Goal: Task Accomplishment & Management: Use online tool/utility

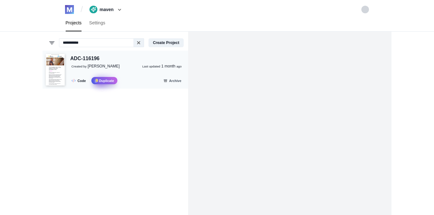
type input "**********"
click at [109, 80] on button ".fa-secondary{opacity:.4} Duplicate" at bounding box center [104, 80] width 26 height 7
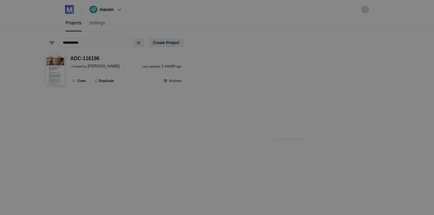
select select "*****"
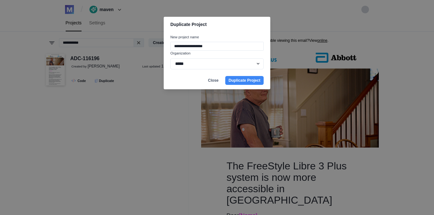
drag, startPoint x: 216, startPoint y: 44, endPoint x: 165, endPoint y: 46, distance: 50.8
click at [165, 46] on div "**********" at bounding box center [217, 52] width 107 height 40
paste input
type input "**********"
click at [235, 81] on button "Duplicate Project" at bounding box center [244, 80] width 38 height 9
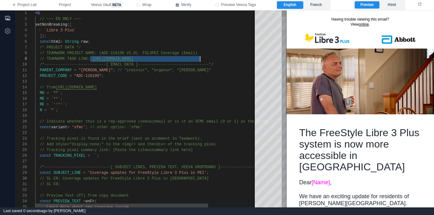
drag, startPoint x: 91, startPoint y: 59, endPoint x: 213, endPoint y: 56, distance: 122.1
paste textarea "**********"
drag, startPoint x: 205, startPoint y: 53, endPoint x: 99, endPoint y: 55, distance: 105.9
paste textarea "**"
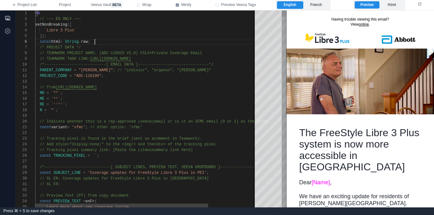
scroll to position [29, 60]
click at [119, 44] on div "const html = String . raw ;" at bounding box center [177, 42] width 284 height 6
drag, startPoint x: 100, startPoint y: 75, endPoint x: 77, endPoint y: 75, distance: 22.2
paste textarea "Editor content;Press Alt+F1 for Accessibility Options."
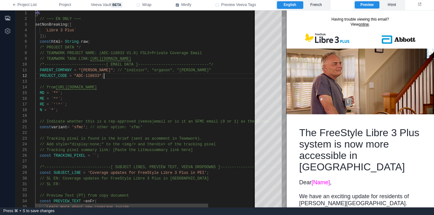
click at [122, 77] on div "PROJECT_CODE = "ADC-118033" ;" at bounding box center [177, 76] width 284 height 6
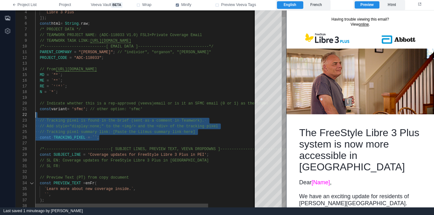
scroll to position [6, 0]
drag, startPoint x: 72, startPoint y: 134, endPoint x: 29, endPoint y: 117, distance: 46.2
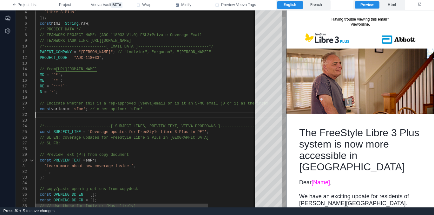
type textarea "**********"
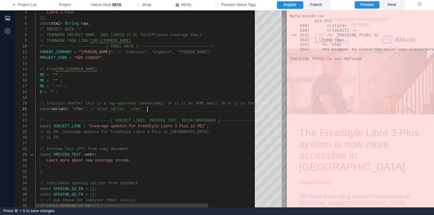
scroll to position [0, 112]
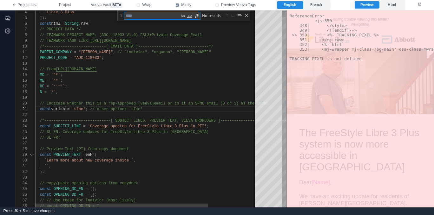
type textarea "*"
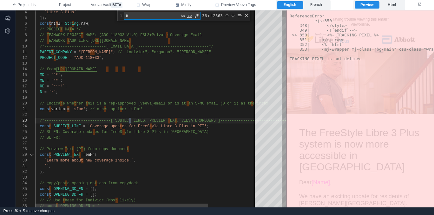
type textarea "**********"
type textarea "**"
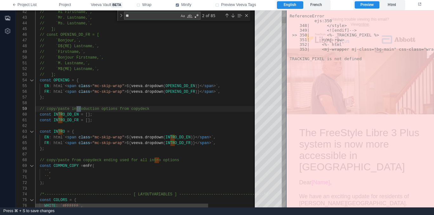
type textarea "**********"
type textarea "***"
type textarea "**********"
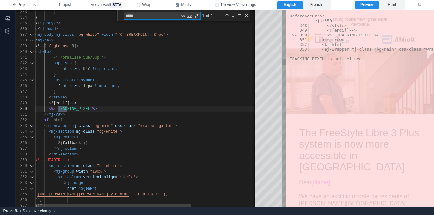
scroll to position [57, 34]
type textarea "*****"
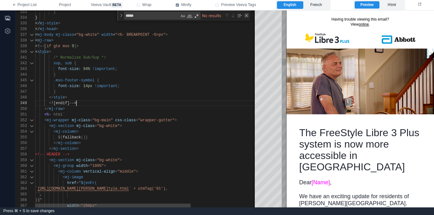
click at [248, 16] on div "Close (Escape)" at bounding box center [246, 15] width 5 height 5
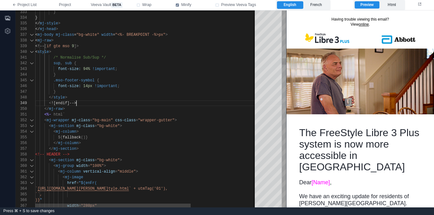
click at [206, 73] on div "}" at bounding box center [193, 75] width 316 height 6
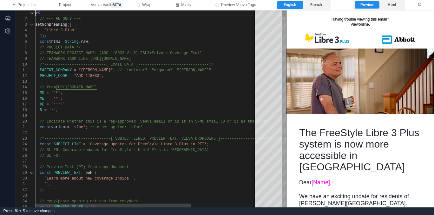
scroll to position [0, 0]
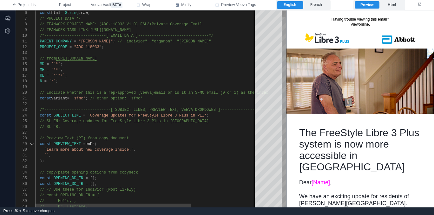
click at [63, 122] on div "6 7 8 9 10 11 12 13 14 15 16 17 18 19 20 21 22 23 24 25 26 27 28 29 30 31 32 33…" at bounding box center [151, 108] width 271 height 197
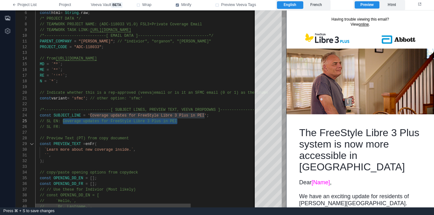
paste textarea "*****"
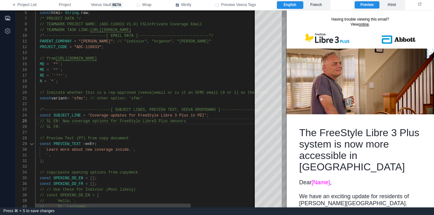
click at [91, 116] on span "'Coverage updates for FreeStyle Libre 3 Plus in PE" at bounding box center [145, 116] width 114 height 4
paste textarea "*****"
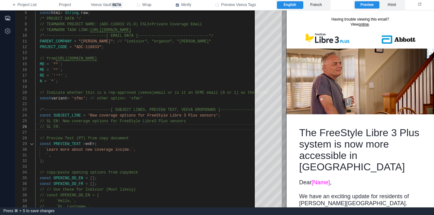
paste textarea "**********"
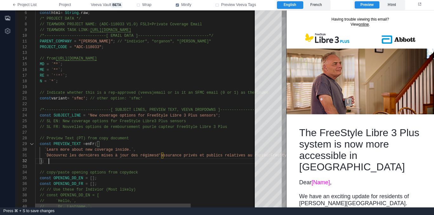
scroll to position [6, 14]
click at [130, 163] on div ");" at bounding box center [193, 162] width 316 height 6
click at [45, 149] on span "`Learn more about new coverage inside.`" at bounding box center [88, 150] width 89 height 4
paste textarea "**********"
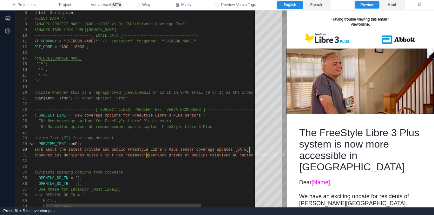
scroll to position [40, 229]
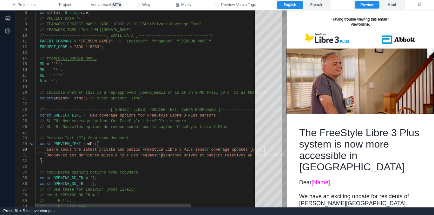
click at [82, 163] on div ");" at bounding box center [193, 162] width 316 height 6
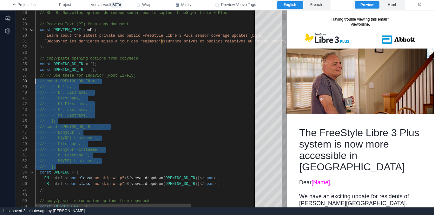
scroll to position [34, 0]
drag, startPoint x: 88, startPoint y: 168, endPoint x: 14, endPoint y: 74, distance: 120.4
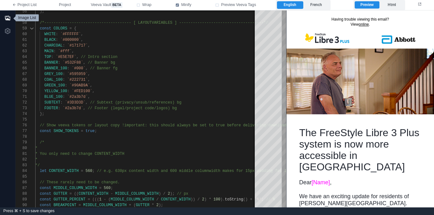
click at [5, 16] on icon "button" at bounding box center [7, 18] width 6 height 6
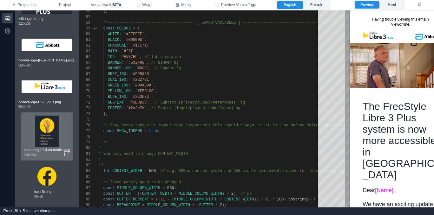
scroll to position [557, 0]
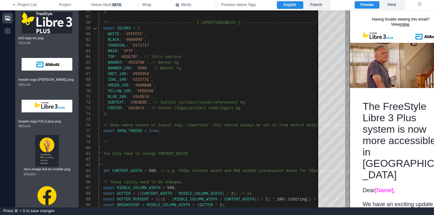
drag, startPoint x: 352, startPoint y: 93, endPoint x: 337, endPoint y: 94, distance: 14.6
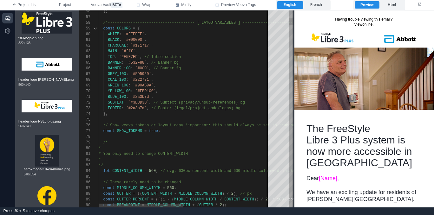
drag, startPoint x: 349, startPoint y: 94, endPoint x: 294, endPoint y: 100, distance: 55.5
click at [294, 100] on span at bounding box center [293, 108] width 3 height 197
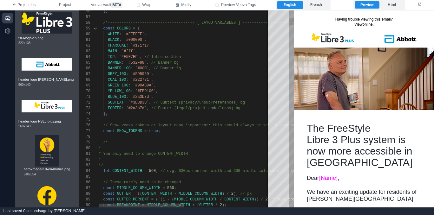
scroll to position [46, 9]
click at [182, 143] on div "/*" at bounding box center [271, 143] width 344 height 6
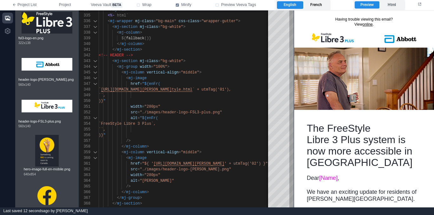
click at [319, 4] on label "French" at bounding box center [316, 5] width 26 height 8
click at [290, 6] on label "English" at bounding box center [290, 5] width 26 height 8
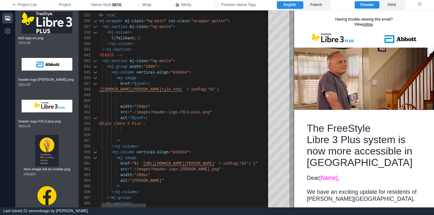
click at [133, 113] on span ""./images/header-logo-FSL3-plus.png"" at bounding box center [171, 112] width 82 height 4
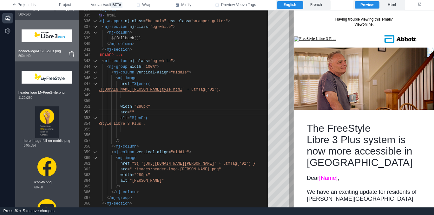
scroll to position [703, 0]
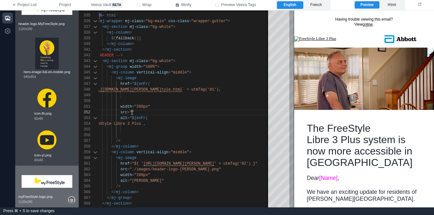
click at [73, 201] on icon at bounding box center [71, 201] width 5 height 6
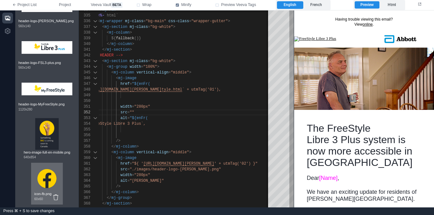
scroll to position [577, 0]
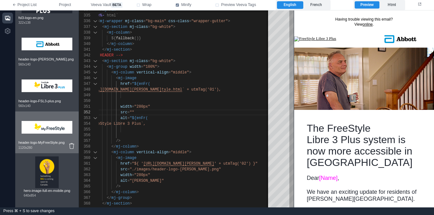
click at [47, 136] on img at bounding box center [47, 127] width 51 height 25
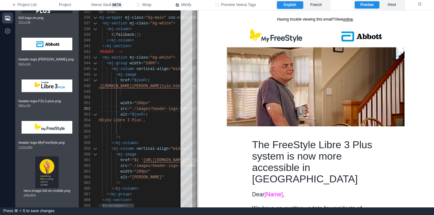
drag, startPoint x: 293, startPoint y: 74, endPoint x: 196, endPoint y: 82, distance: 97.4
click at [196, 82] on span at bounding box center [196, 108] width 3 height 197
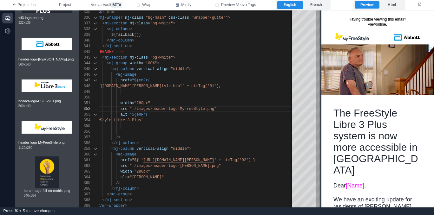
drag, startPoint x: 197, startPoint y: 60, endPoint x: 321, endPoint y: 62, distance: 123.7
click at [321, 62] on span at bounding box center [320, 108] width 3 height 197
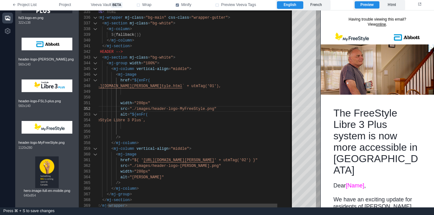
click at [203, 58] on div "< mj-section mj-class = "bg-white" >" at bounding box center [200, 58] width 225 height 6
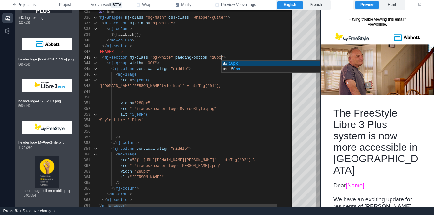
scroll to position [11, 133]
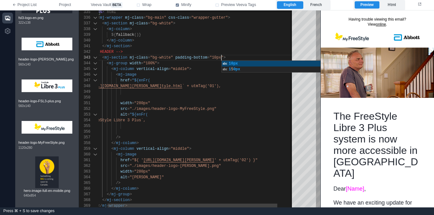
click at [194, 76] on div "< mj-image" at bounding box center [200, 75] width 225 height 6
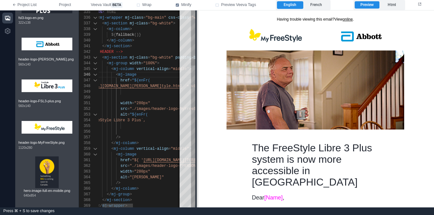
drag, startPoint x: 322, startPoint y: 60, endPoint x: 198, endPoint y: 74, distance: 124.2
click at [198, 74] on span at bounding box center [196, 108] width 3 height 197
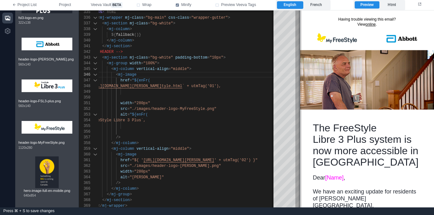
drag, startPoint x: 198, startPoint y: 68, endPoint x: 301, endPoint y: 64, distance: 103.1
click at [301, 64] on span at bounding box center [299, 108] width 3 height 197
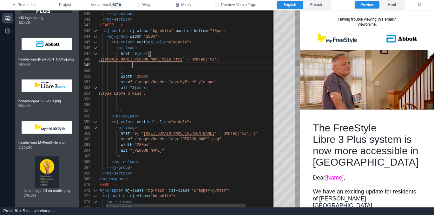
click at [167, 68] on div "``," at bounding box center [201, 65] width 225 height 6
paste textarea "**********"
type textarea "**********"
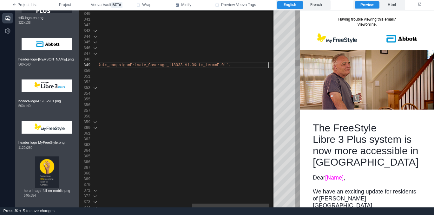
scroll to position [46, 387]
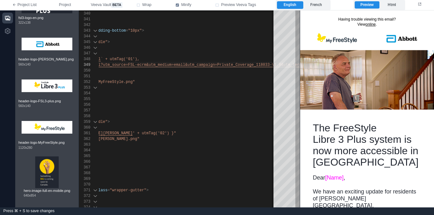
click at [139, 58] on span "` + utmTag('01')," at bounding box center [120, 59] width 39 height 4
type textarea "******"
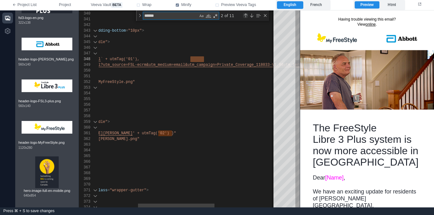
click at [245, 16] on div "Previous Match (⇧Enter)" at bounding box center [245, 15] width 5 height 5
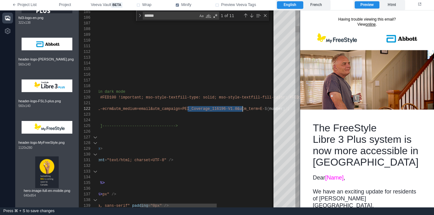
scroll to position [6, 241]
paste textarea "****"
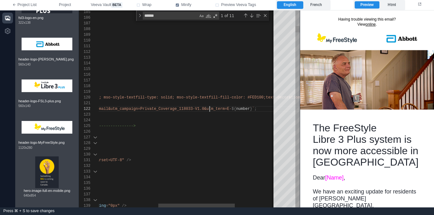
click at [232, 108] on span "n=Private_Coverage_118033-V1.0&utm_term=E-" at bounding box center [184, 109] width 96 height 4
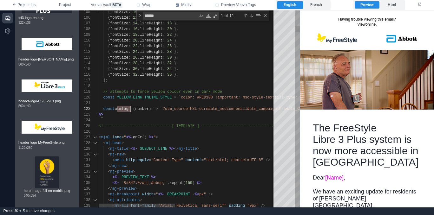
click at [124, 109] on div "105 106 107 108 109 110 111 112 113 114 115 116 117 118 119 120 121 122 123 124…" at bounding box center [189, 108] width 221 height 197
click at [252, 15] on div "Next Match (Enter)" at bounding box center [251, 15] width 5 height 5
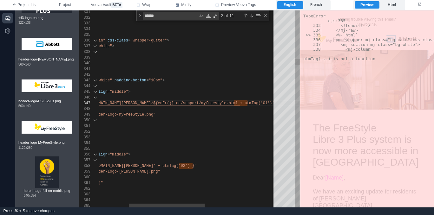
scroll to position [34, 234]
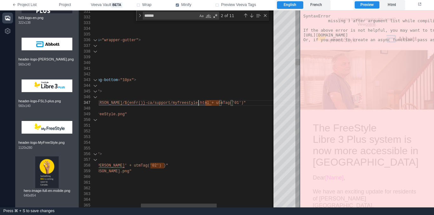
click at [199, 101] on div "331 332 333 334 335 336 337 338 339 340 341 342 343 344 345 346 347 348 349 350…" at bounding box center [189, 108] width 221 height 197
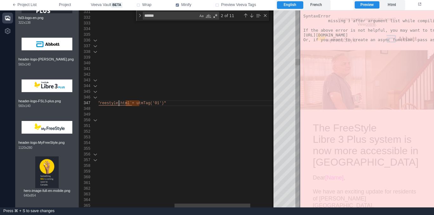
scroll to position [34, 197]
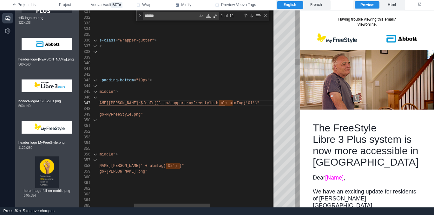
type textarea "**********"
click at [227, 103] on span "+ utmTag('01')"" at bounding box center [242, 103] width 34 height 4
type textarea "******"
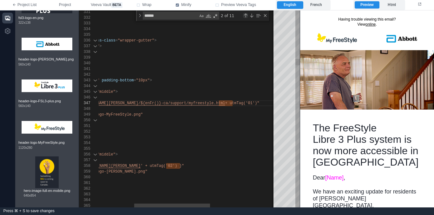
click at [246, 13] on div "Previous Match (⇧Enter)" at bounding box center [245, 15] width 5 height 5
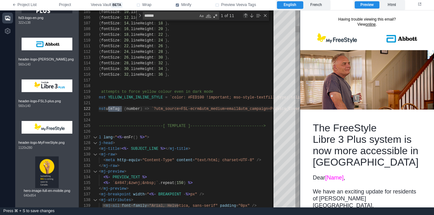
click at [245, 15] on div "Previous Match (⇧Enter)" at bounding box center [245, 15] width 5 height 5
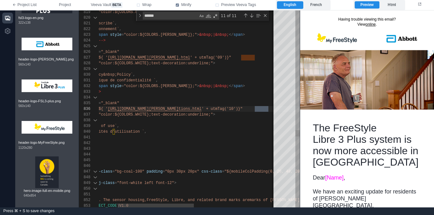
scroll to position [57, 0]
click at [243, 109] on span "' + utmTag('10')}"" at bounding box center [221, 109] width 41 height 4
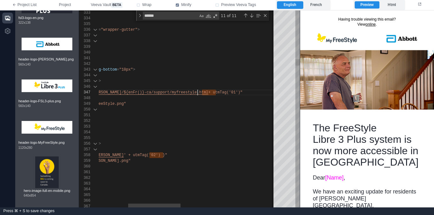
click at [208, 92] on span "+ utmTag('01')"" at bounding box center [225, 92] width 34 height 4
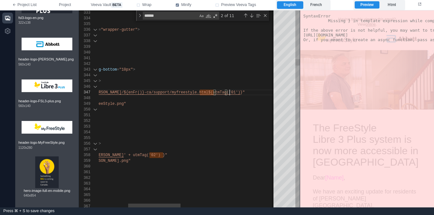
scroll to position [34, 232]
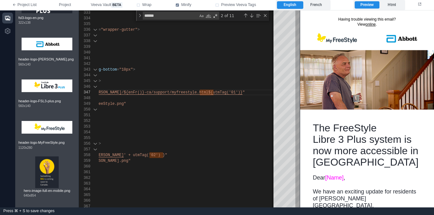
click at [339, 38] on img at bounding box center [333, 38] width 67 height 17
click at [310, 4] on label "French" at bounding box center [316, 5] width 26 height 8
click at [342, 38] on img at bounding box center [333, 38] width 67 height 17
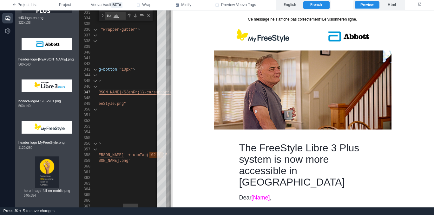
drag, startPoint x: 300, startPoint y: 56, endPoint x: 171, endPoint y: 72, distance: 130.1
click at [171, 72] on span at bounding box center [170, 108] width 3 height 197
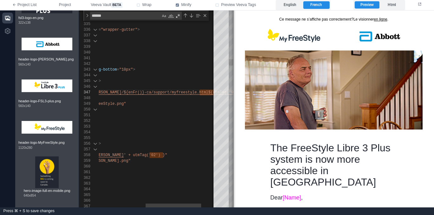
drag, startPoint x: 172, startPoint y: 72, endPoint x: 235, endPoint y: 72, distance: 63.1
click at [235, 72] on span at bounding box center [233, 108] width 3 height 197
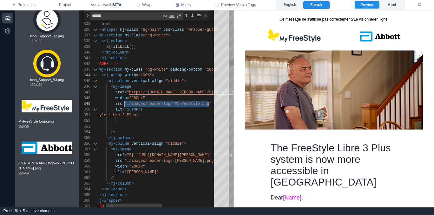
scroll to position [46, 43]
drag, startPoint x: 210, startPoint y: 103, endPoint x: 143, endPoint y: 99, distance: 67.0
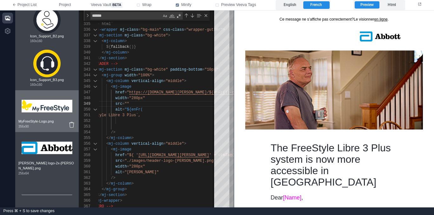
click at [53, 112] on img at bounding box center [47, 106] width 51 height 25
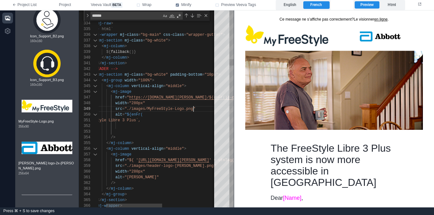
click at [157, 103] on div "width = "280px"" at bounding box center [205, 104] width 245 height 6
click at [132, 103] on span ""280px"" at bounding box center [137, 103] width 16 height 4
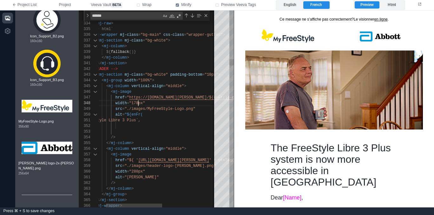
click at [150, 130] on div ")} "" at bounding box center [205, 132] width 245 height 6
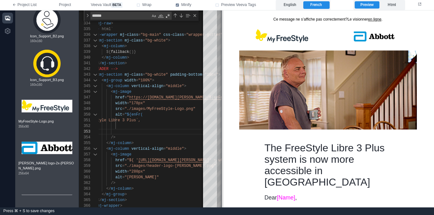
drag, startPoint x: 233, startPoint y: 98, endPoint x: 220, endPoint y: 115, distance: 21.4
click at [220, 115] on span at bounding box center [221, 108] width 3 height 197
click at [122, 121] on span "`FreeStyle Libre 3 Plus`," at bounding box center [111, 120] width 57 height 4
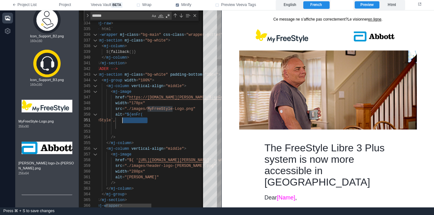
scroll to position [0, 39]
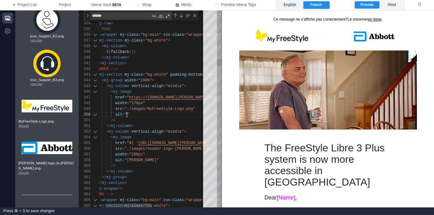
paste textarea "**********"
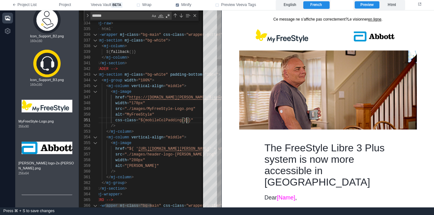
scroll to position [0, 101]
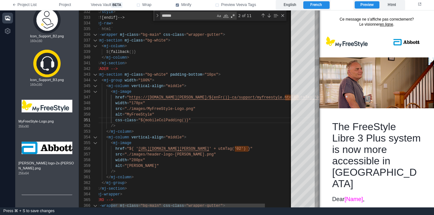
drag, startPoint x: 221, startPoint y: 88, endPoint x: 319, endPoint y: 75, distance: 98.5
click at [319, 75] on span at bounding box center [318, 108] width 3 height 197
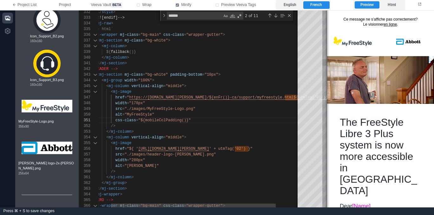
drag, startPoint x: 319, startPoint y: 75, endPoint x: 327, endPoint y: 78, distance: 8.0
click at [327, 78] on span at bounding box center [326, 108] width 3 height 197
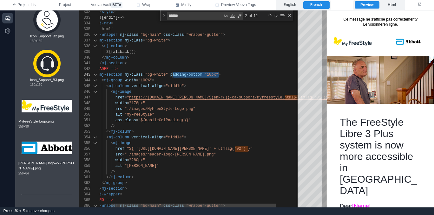
drag, startPoint x: 218, startPoint y: 75, endPoint x: 170, endPoint y: 74, distance: 47.6
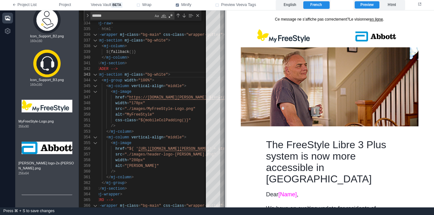
drag, startPoint x: 327, startPoint y: 66, endPoint x: 225, endPoint y: 84, distance: 103.7
click at [225, 84] on span at bounding box center [224, 108] width 3 height 197
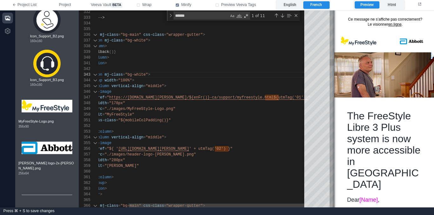
drag, startPoint x: 224, startPoint y: 123, endPoint x: 334, endPoint y: 134, distance: 109.9
click at [334, 134] on span at bounding box center [333, 108] width 3 height 197
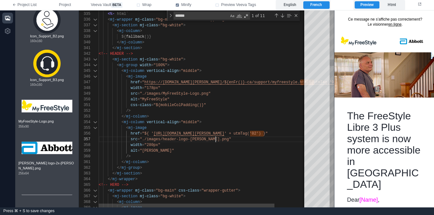
click at [224, 140] on div "src = "./images/header-logo-[PERSON_NAME].png"" at bounding box center [221, 140] width 245 height 6
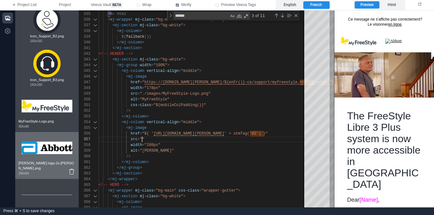
click at [40, 158] on img at bounding box center [47, 147] width 51 height 25
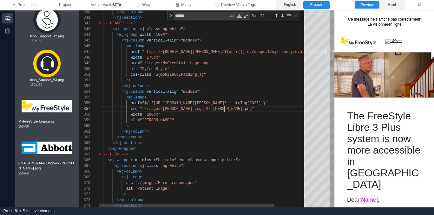
scroll to position [34, 126]
click at [176, 118] on div "alt = "[PERSON_NAME]"" at bounding box center [221, 121] width 245 height 6
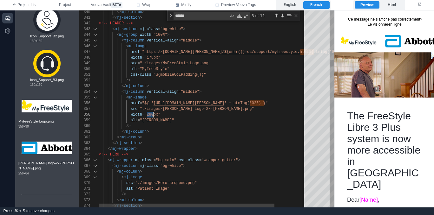
drag, startPoint x: 147, startPoint y: 114, endPoint x: 154, endPoint y: 114, distance: 7.3
click at [167, 121] on div "alt = "[PERSON_NAME]"" at bounding box center [221, 121] width 245 height 6
click at [219, 73] on div "css-class = "${mobileColPadding()}"" at bounding box center [221, 75] width 245 height 6
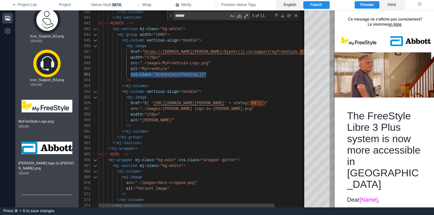
click at [170, 121] on div "alt = "[PERSON_NAME]"" at bounding box center [221, 121] width 245 height 6
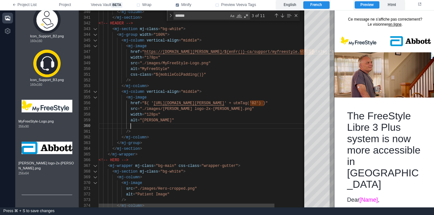
paste textarea "**********"
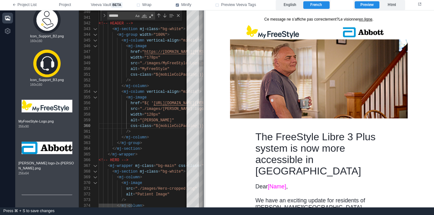
drag, startPoint x: 333, startPoint y: 89, endPoint x: 202, endPoint y: 105, distance: 131.5
click at [202, 105] on span at bounding box center [203, 108] width 3 height 197
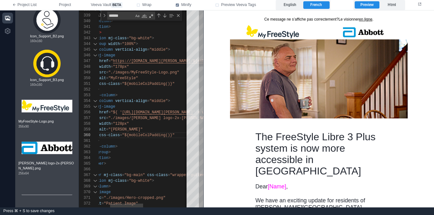
click at [153, 36] on span ">" at bounding box center [153, 38] width 2 height 4
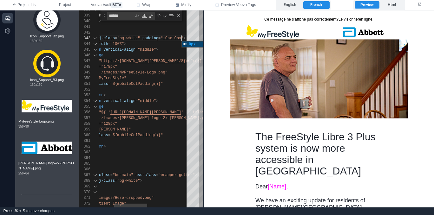
scroll to position [11, 126]
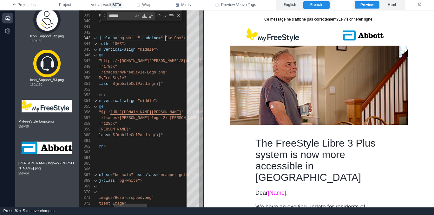
click at [166, 37] on span ""10px 0px" at bounding box center [170, 38] width 21 height 4
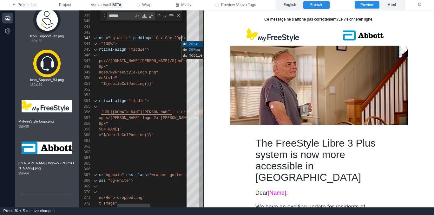
scroll to position [11, 138]
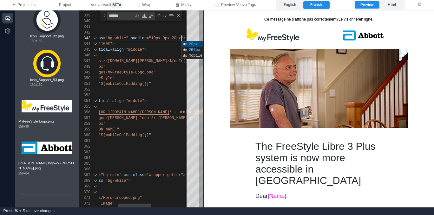
click at [164, 81] on div "css-class = "${mobileColPadding()}"" at bounding box center [166, 84] width 245 height 6
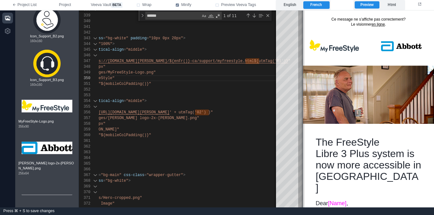
drag, startPoint x: 205, startPoint y: 82, endPoint x: 304, endPoint y: 79, distance: 99.3
click at [304, 79] on span at bounding box center [302, 108] width 3 height 197
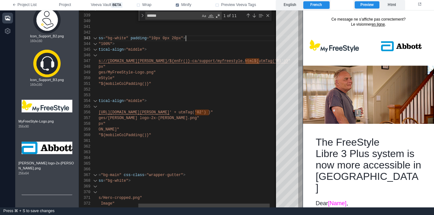
click at [217, 38] on div "< mj-section mj-class = "bg-white" padding = "10px 0px 20px" >" at bounding box center [166, 39] width 245 height 6
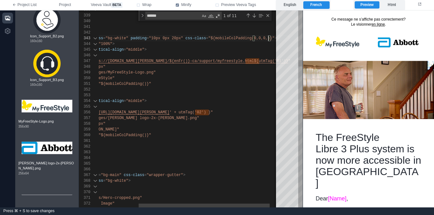
scroll to position [11, 227]
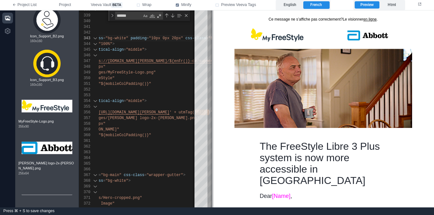
drag, startPoint x: 303, startPoint y: 56, endPoint x: 212, endPoint y: 75, distance: 92.6
click at [212, 75] on span at bounding box center [211, 108] width 3 height 197
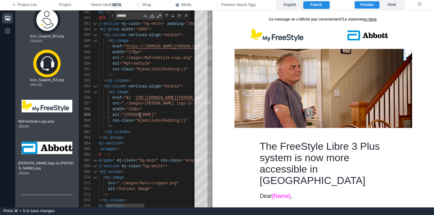
click at [155, 117] on div "alt = "[PERSON_NAME]"" at bounding box center [204, 115] width 247 height 6
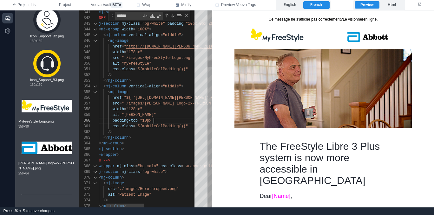
scroll to position [51, 73]
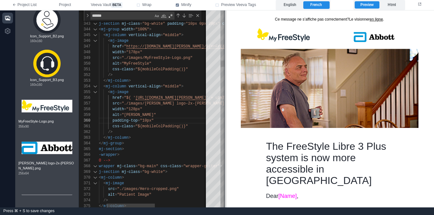
drag, startPoint x: 211, startPoint y: 113, endPoint x: 224, endPoint y: 116, distance: 13.0
click at [224, 116] on span at bounding box center [224, 108] width 3 height 197
click at [145, 112] on div "width = "128px"" at bounding box center [204, 110] width 247 height 6
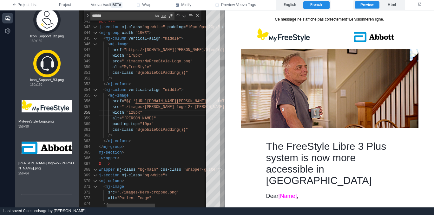
click at [136, 101] on span "[URL][DOMAIN_NAME][PERSON_NAME]" at bounding box center [170, 101] width 71 height 4
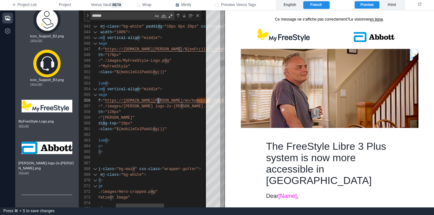
scroll to position [29, 96]
drag, startPoint x: 160, startPoint y: 100, endPoint x: 156, endPoint y: 99, distance: 3.4
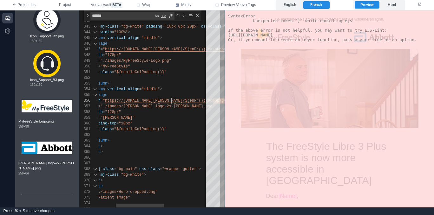
scroll to position [29, 112]
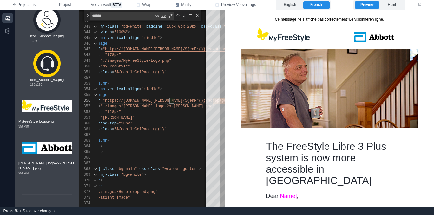
click at [375, 36] on img at bounding box center [374, 37] width 41 height 10
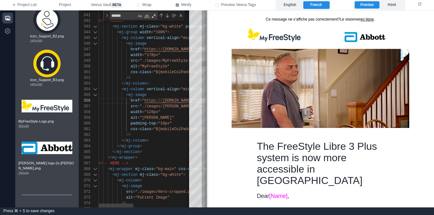
drag, startPoint x: 225, startPoint y: 97, endPoint x: 207, endPoint y: 93, distance: 18.7
click at [207, 93] on span at bounding box center [206, 108] width 3 height 197
click at [294, 4] on label "English" at bounding box center [290, 5] width 26 height 8
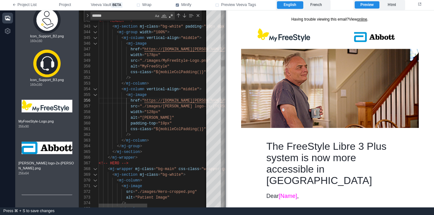
drag, startPoint x: 207, startPoint y: 83, endPoint x: 226, endPoint y: 82, distance: 19.1
click at [226, 82] on span at bounding box center [225, 108] width 3 height 197
click at [177, 131] on span ""${mobileColPadding()}"" at bounding box center [180, 129] width 53 height 4
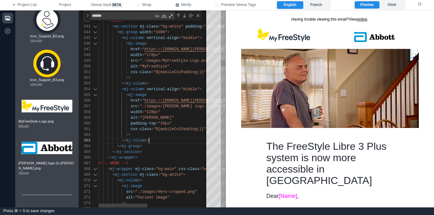
drag, startPoint x: 168, startPoint y: 143, endPoint x: 173, endPoint y: 144, distance: 4.5
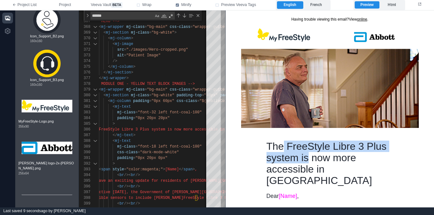
drag, startPoint x: 308, startPoint y: 154, endPoint x: 283, endPoint y: 143, distance: 27.0
click at [283, 144] on div "The FreeStyle Libre 3 Plus system is now more accessible in [GEOGRAPHIC_DATA]" at bounding box center [329, 163] width 127 height 46
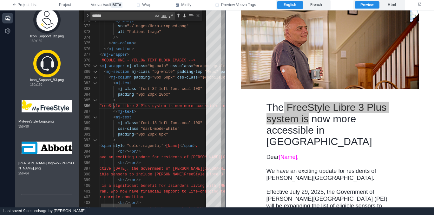
scroll to position [29, 28]
click at [118, 105] on div "369 370 371 372 373 374 375 376 377 378 379 380 381 382 383 384 385 386 387 388…" at bounding box center [152, 108] width 146 height 197
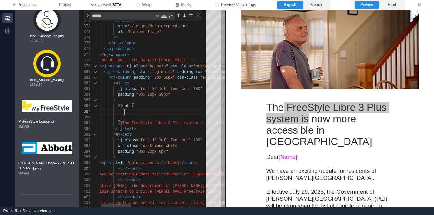
paste textarea "**********"
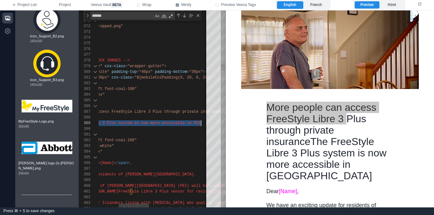
scroll to position [46, 32]
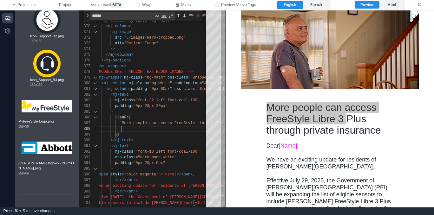
paste textarea "**********"
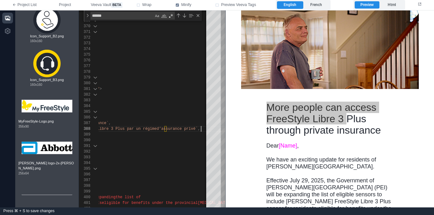
click at [318, 1] on div "English French" at bounding box center [303, 5] width 55 height 10
click at [312, 4] on label "French" at bounding box center [316, 5] width 26 height 8
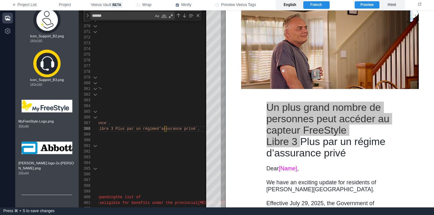
click at [284, 3] on label "English" at bounding box center [290, 5] width 26 height 8
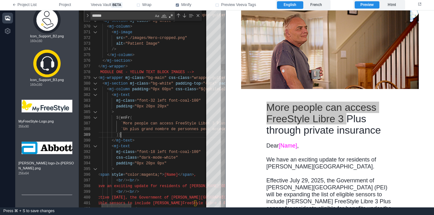
scroll to position [46, 32]
click at [153, 138] on div "</ mj-text >" at bounding box center [287, 141] width 396 height 6
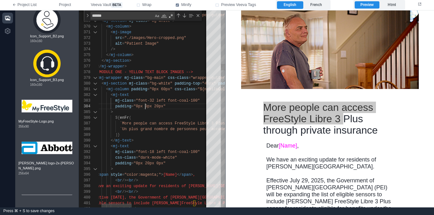
scroll to position [17, 60]
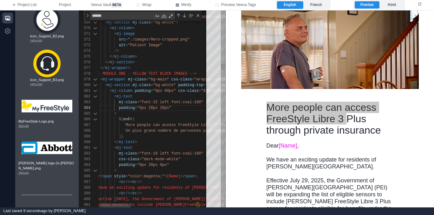
click at [168, 91] on span ""0px 60px"" at bounding box center [164, 91] width 23 height 4
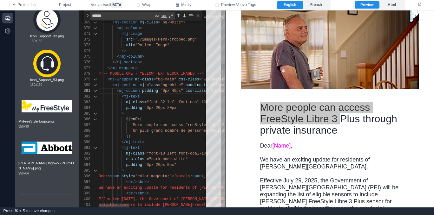
scroll to position [23, 25]
click at [169, 116] on div ">" at bounding box center [297, 114] width 396 height 6
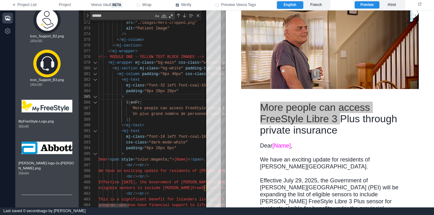
click at [167, 167] on div "< br />< br />" at bounding box center [297, 166] width 396 height 6
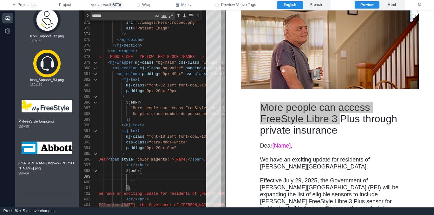
paste textarea "**********"
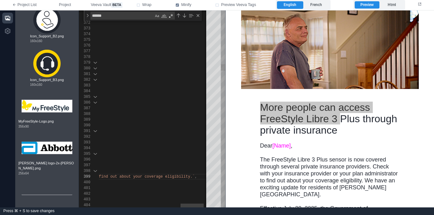
scroll to position [51, 39]
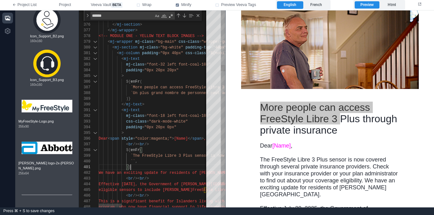
click at [167, 170] on div ")}" at bounding box center [357, 168] width 516 height 6
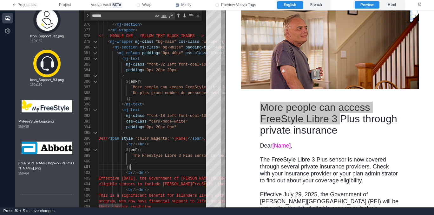
scroll to position [0, 32]
click at [108, 138] on span "Dear" at bounding box center [103, 139] width 9 height 4
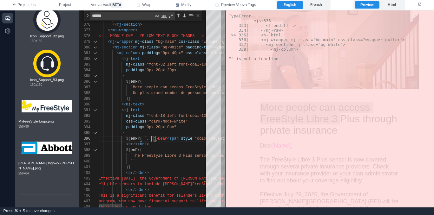
paste textarea "********"
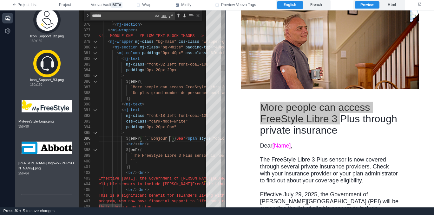
scroll to position [29, 71]
paste textarea "****"
click at [314, 5] on label "French" at bounding box center [316, 5] width 26 height 8
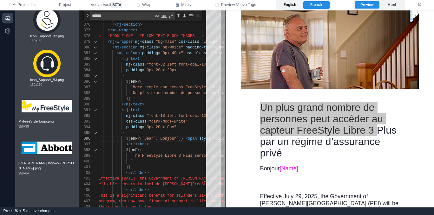
click at [290, 5] on label "English" at bounding box center [290, 5] width 26 height 8
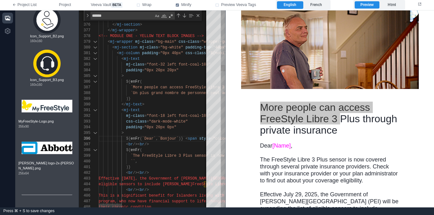
click at [166, 161] on div "`` ," at bounding box center [357, 162] width 516 height 6
paste textarea "**********"
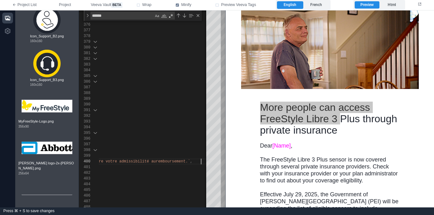
scroll to position [17, 593]
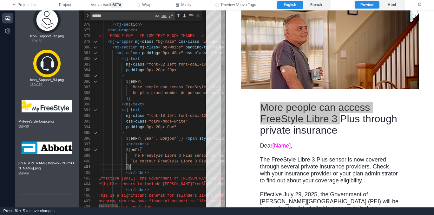
click at [165, 169] on div ")}" at bounding box center [406, 168] width 614 height 6
click at [323, 7] on label "French" at bounding box center [316, 5] width 26 height 8
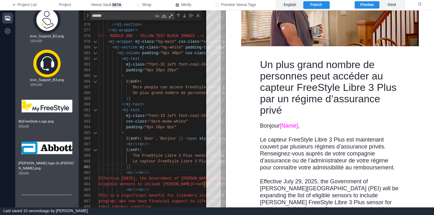
click at [332, 120] on td "Un plus grand nombre de personnes peut accéder au capteur FreeStyle Libre 3 Plu…" at bounding box center [330, 90] width 152 height 63
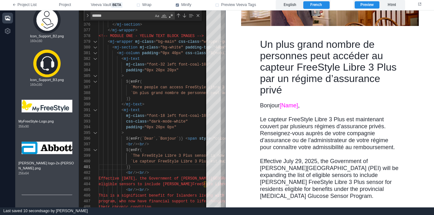
scroll to position [108, 0]
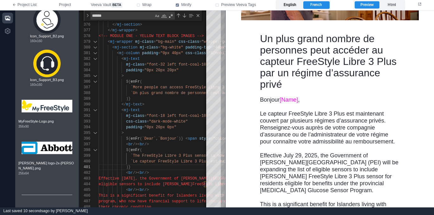
drag, startPoint x: 293, startPoint y: 7, endPoint x: 82, endPoint y: 30, distance: 212.5
click at [293, 7] on label "English" at bounding box center [290, 5] width 26 height 8
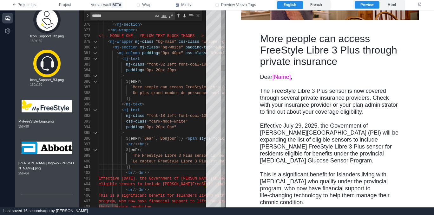
click at [172, 167] on div ")}" at bounding box center [406, 168] width 614 height 6
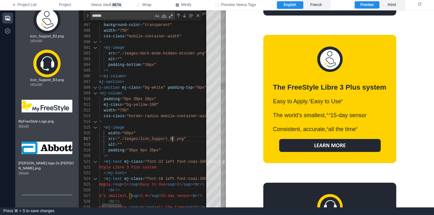
scroll to position [34, 92]
drag, startPoint x: 173, startPoint y: 138, endPoint x: 178, endPoint y: 138, distance: 5.1
click at [173, 138] on span ""./images/Icon_Support_B2.png"" at bounding box center [151, 139] width 69 height 4
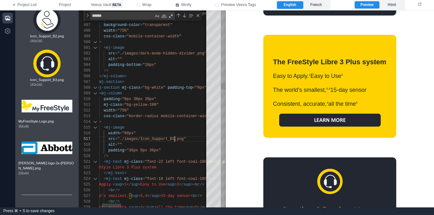
scroll to position [34, 94]
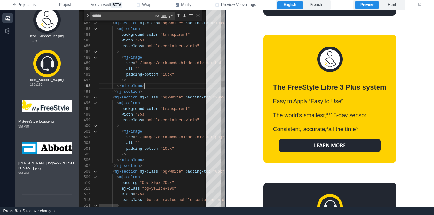
click at [177, 88] on div "</ mj-column >" at bounding box center [406, 86] width 614 height 6
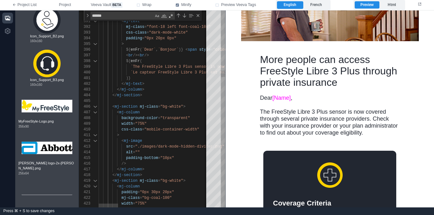
scroll to position [17, 43]
click at [171, 96] on div "</ mj-section >" at bounding box center [406, 96] width 614 height 6
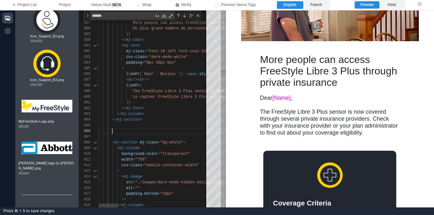
paste textarea "**********"
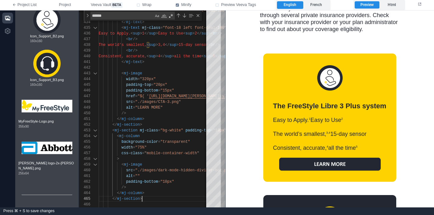
scroll to position [193, 0]
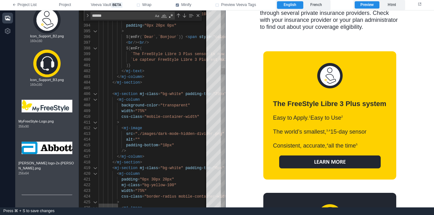
click at [155, 87] on div at bounding box center [406, 89] width 614 height 6
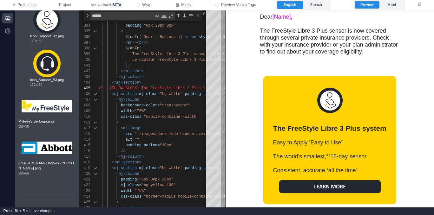
scroll to position [136, 0]
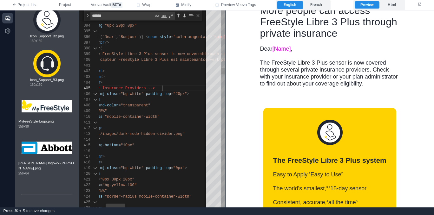
scroll to position [23, 103]
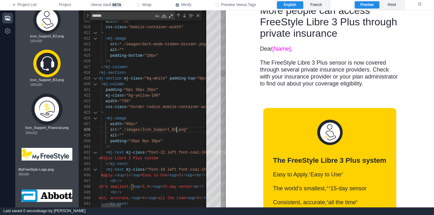
click at [177, 129] on div "426 425 423 424 422 421 420 418 419 417 416 415 413 414 412 411 410 409 408 407…" at bounding box center [152, 108] width 146 height 197
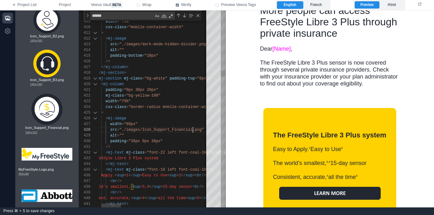
scroll to position [40, 110]
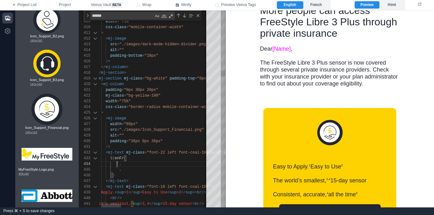
paste textarea "**********"
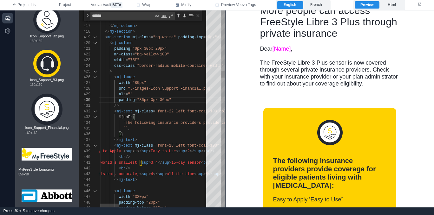
scroll to position [51, 60]
click at [151, 100] on div "426 425 423 424 422 421 420 418 419 417 416 415 414 427 428 429 430 431 432 433…" at bounding box center [152, 108] width 146 height 197
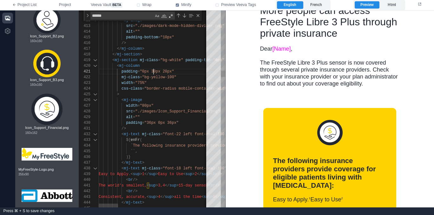
click at [153, 72] on div "426 425 423 424 422 421 420 418 419 417 416 415 414 427 428 429 430 431 432 433…" at bounding box center [152, 108] width 146 height 197
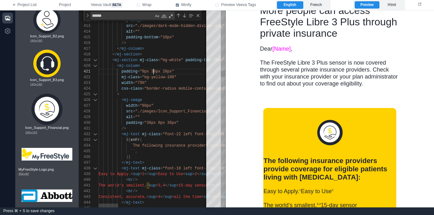
scroll to position [0, 55]
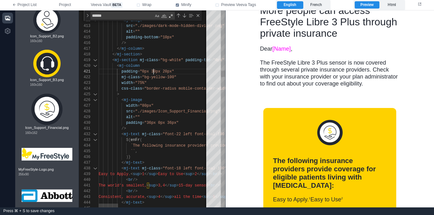
click at [181, 133] on div "426 425 423 424 422 421 420 418 419 417 416 415 414 427 428 429 430 431 432 433…" at bounding box center [152, 108] width 146 height 197
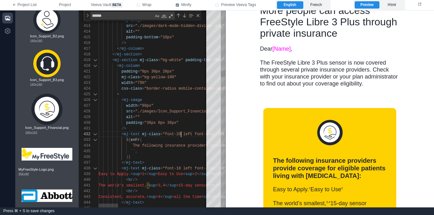
click at [132, 151] on span "``" at bounding box center [133, 151] width 4 height 4
paste textarea "**********"
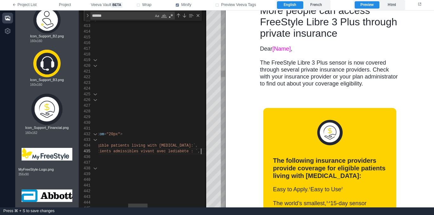
scroll to position [23, 271]
click at [322, 5] on label "French" at bounding box center [316, 5] width 26 height 8
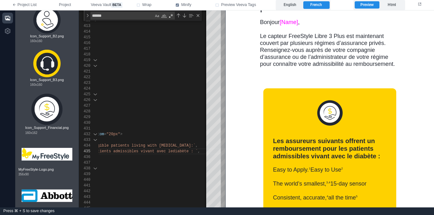
scroll to position [202, 0]
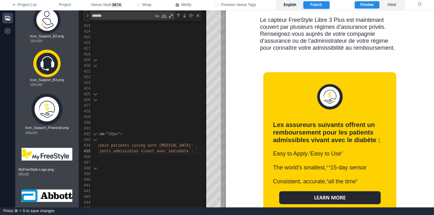
click at [289, 5] on label "English" at bounding box center [290, 5] width 26 height 8
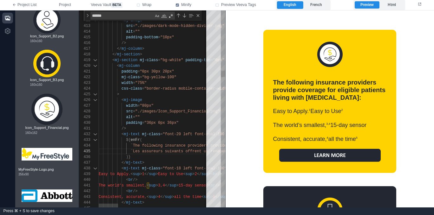
scroll to position [29, 32]
click at [165, 159] on div ")}" at bounding box center [406, 157] width 614 height 6
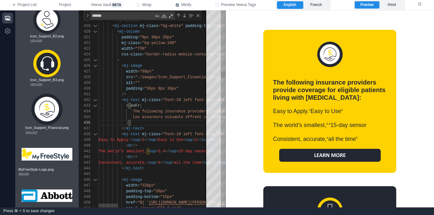
scroll to position [17, 46]
click at [162, 168] on div "</ mj-text >" at bounding box center [406, 169] width 614 height 6
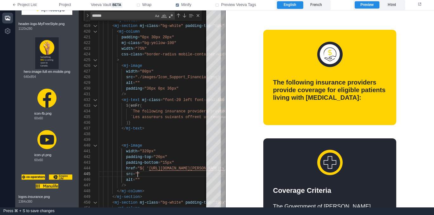
scroll to position [751, 0]
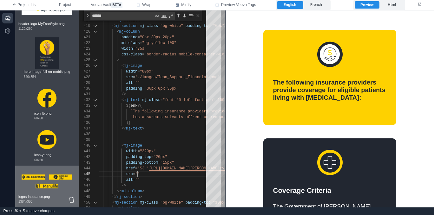
click at [49, 180] on img at bounding box center [47, 181] width 51 height 25
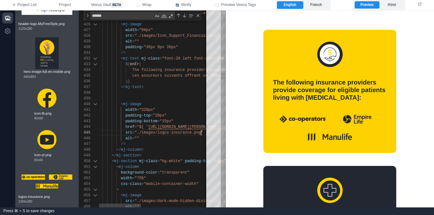
scroll to position [34, 28]
click at [154, 144] on div "/>" at bounding box center [241, 144] width 286 height 6
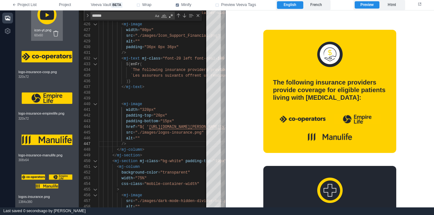
scroll to position [876, 0]
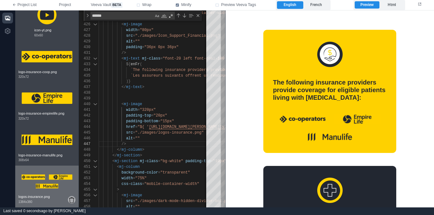
click at [71, 200] on icon at bounding box center [71, 201] width 5 height 6
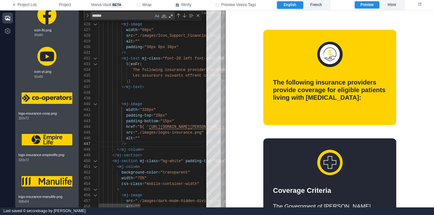
scroll to position [34, 28]
click at [167, 145] on div "/>" at bounding box center [242, 144] width 286 height 6
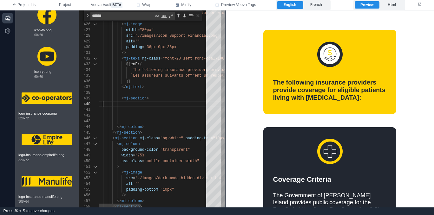
scroll to position [51, 0]
paste textarea "**********"
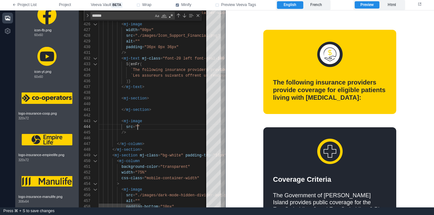
scroll to position [17, 39]
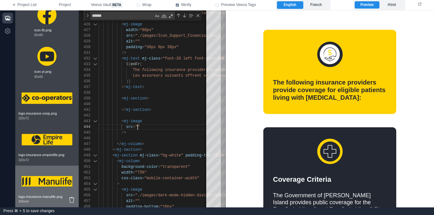
click at [48, 185] on img at bounding box center [47, 181] width 51 height 25
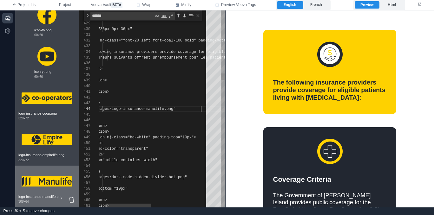
scroll to position [17, 121]
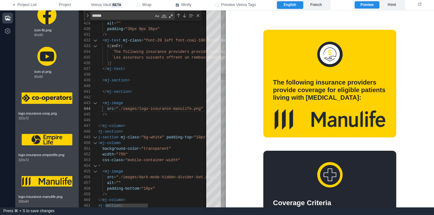
click at [129, 105] on div "< mj-image" at bounding box center [223, 104] width 286 height 6
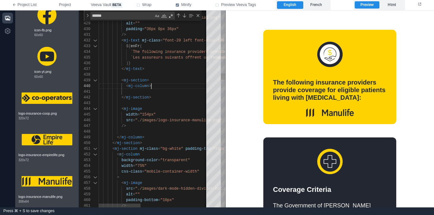
scroll to position [51, 53]
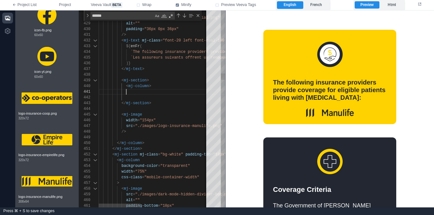
paste textarea "**********"
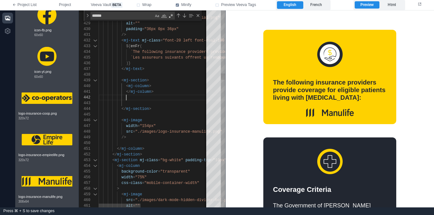
paste textarea "**********"
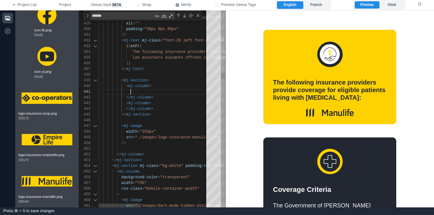
scroll to position [0, 32]
paste textarea "**********"
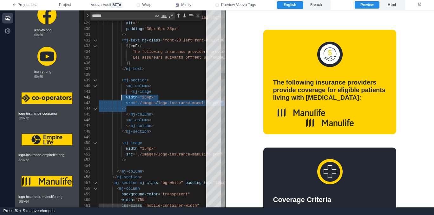
scroll to position [6, 23]
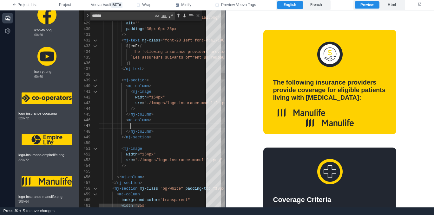
paste textarea "**********"
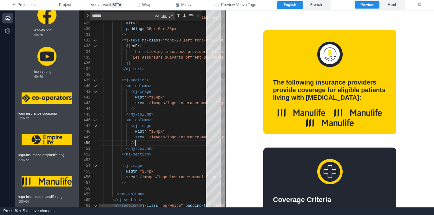
scroll to position [0, 0]
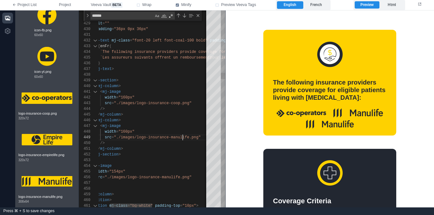
click at [182, 137] on span ""./images/logo-insurance-manulife.png"" at bounding box center [157, 137] width 87 height 4
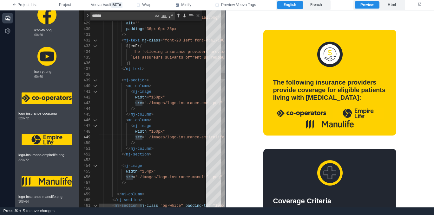
click at [178, 162] on div at bounding box center [242, 161] width 286 height 6
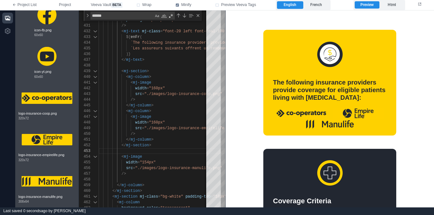
type textarea "**********"
